Goal: Transaction & Acquisition: Subscribe to service/newsletter

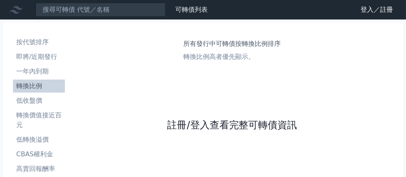
click at [206, 126] on link "註冊/登入查看完整可轉債資訊" at bounding box center [232, 124] width 130 height 13
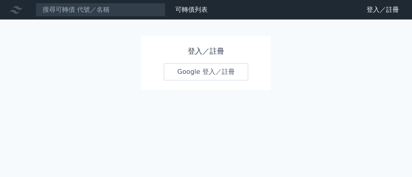
click at [196, 75] on link "Google 登入／註冊" at bounding box center [206, 71] width 84 height 17
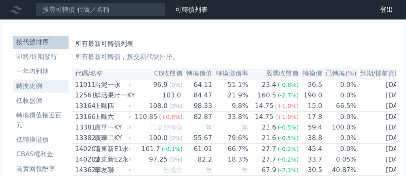
click at [39, 85] on li "轉換比例" at bounding box center [41, 86] width 56 height 10
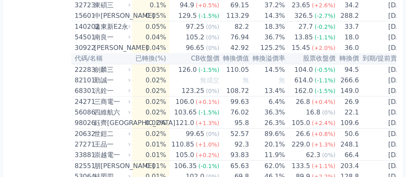
scroll to position [1826, 0]
